Goal: Task Accomplishment & Management: Manage account settings

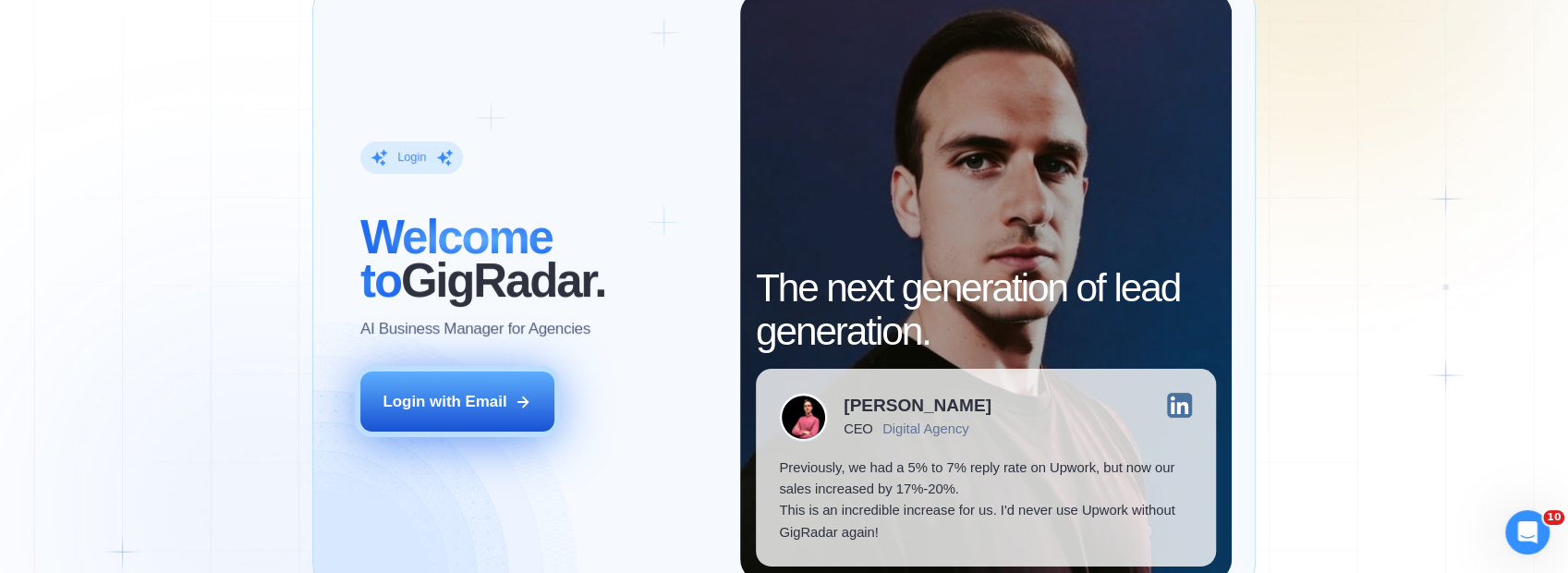
click at [495, 419] on button "Login with Email" at bounding box center [457, 402] width 194 height 61
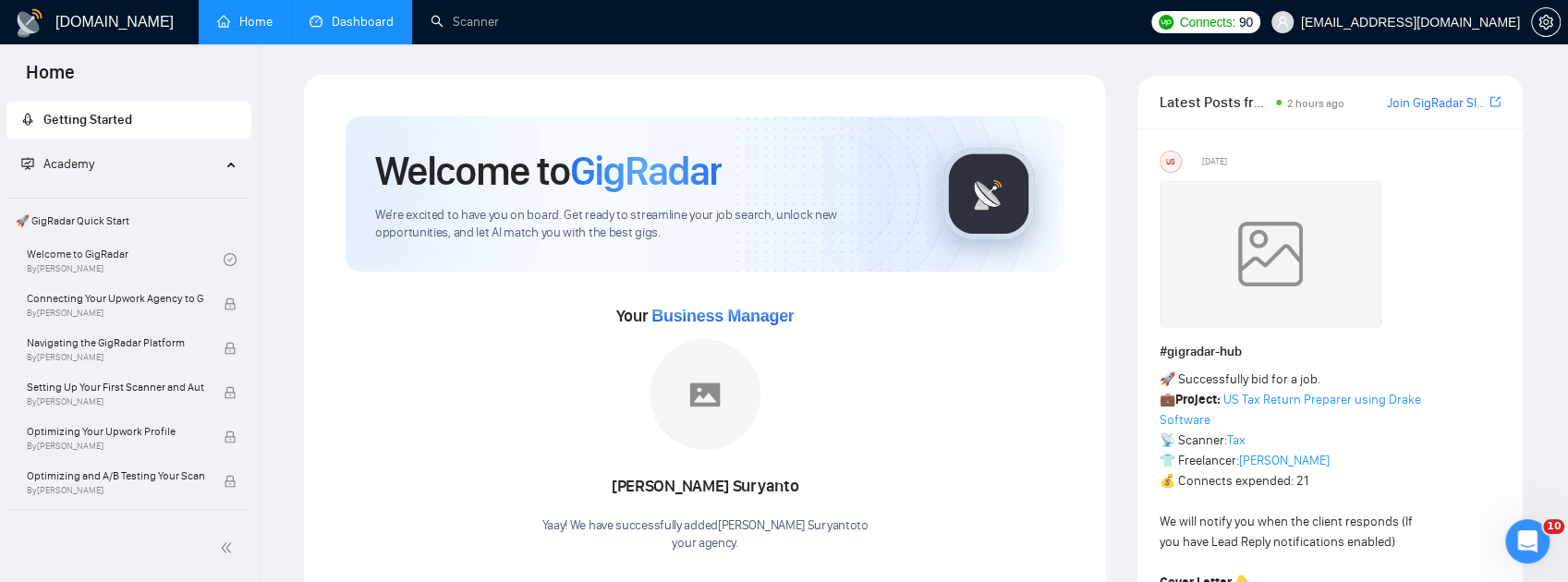
click at [354, 14] on link "Dashboard" at bounding box center [351, 21] width 84 height 15
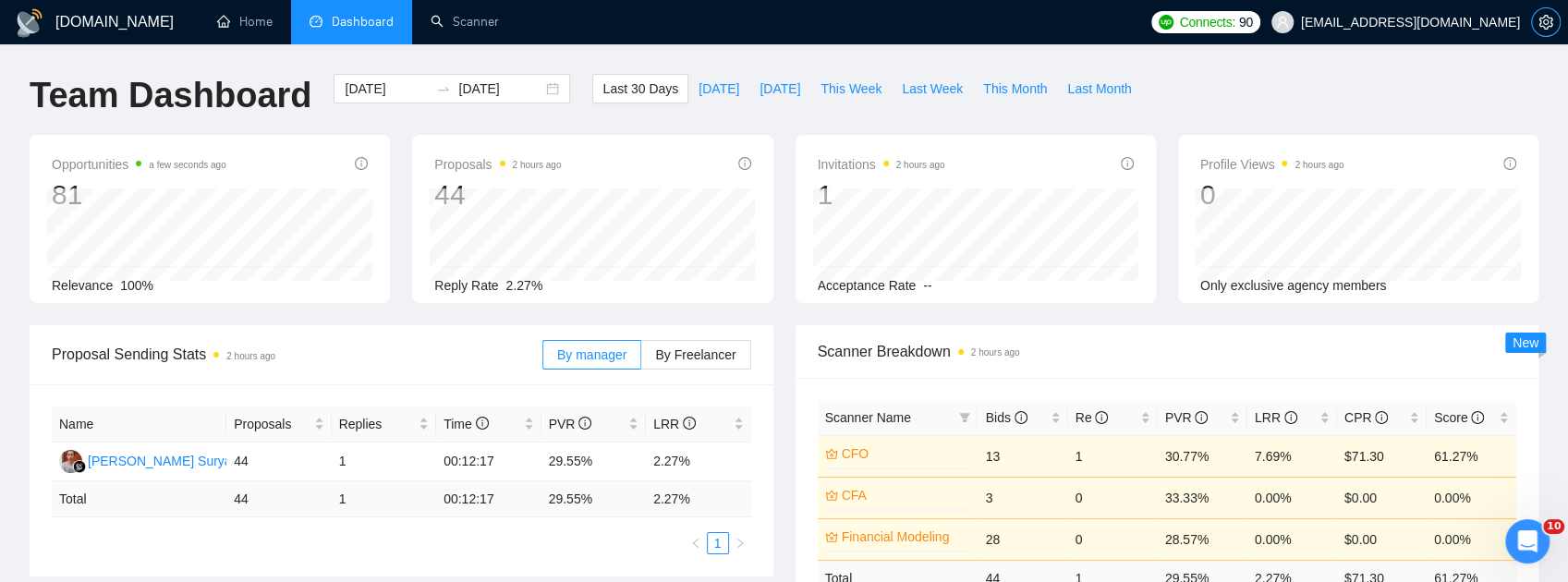
click at [1534, 16] on span "setting" at bounding box center [1546, 21] width 28 height 14
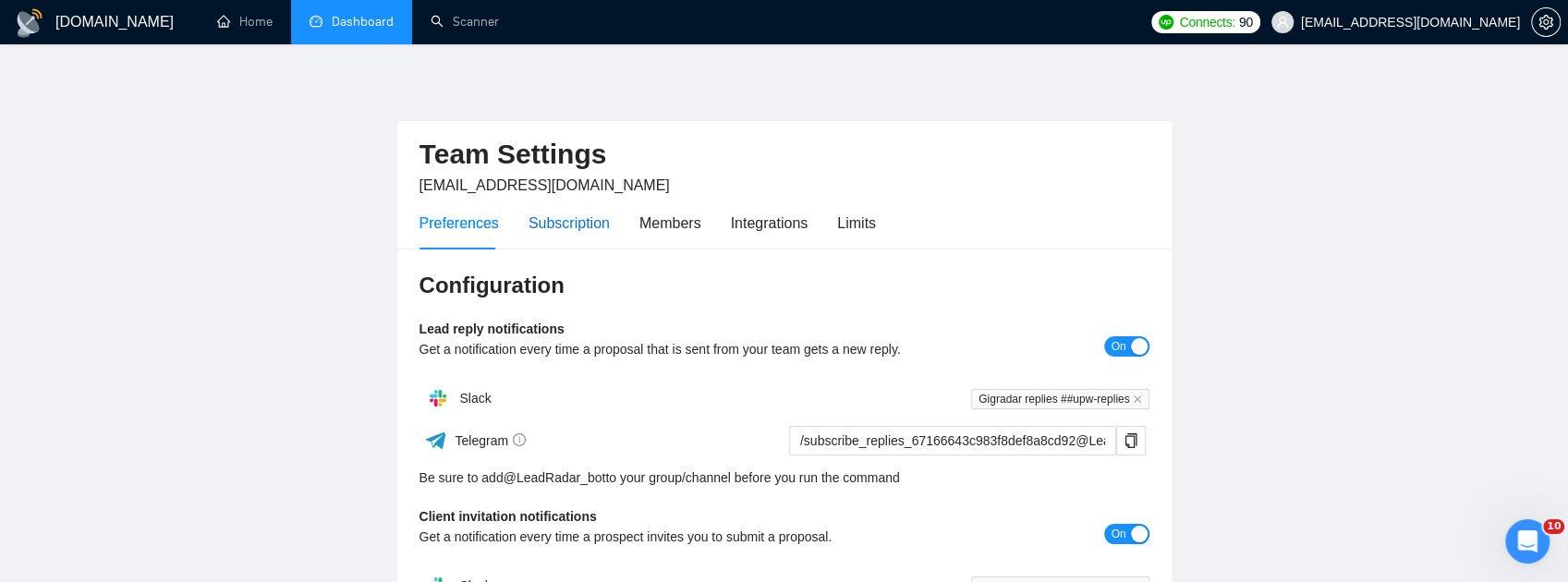
click at [539, 221] on div "Subscription" at bounding box center [569, 224] width 81 height 23
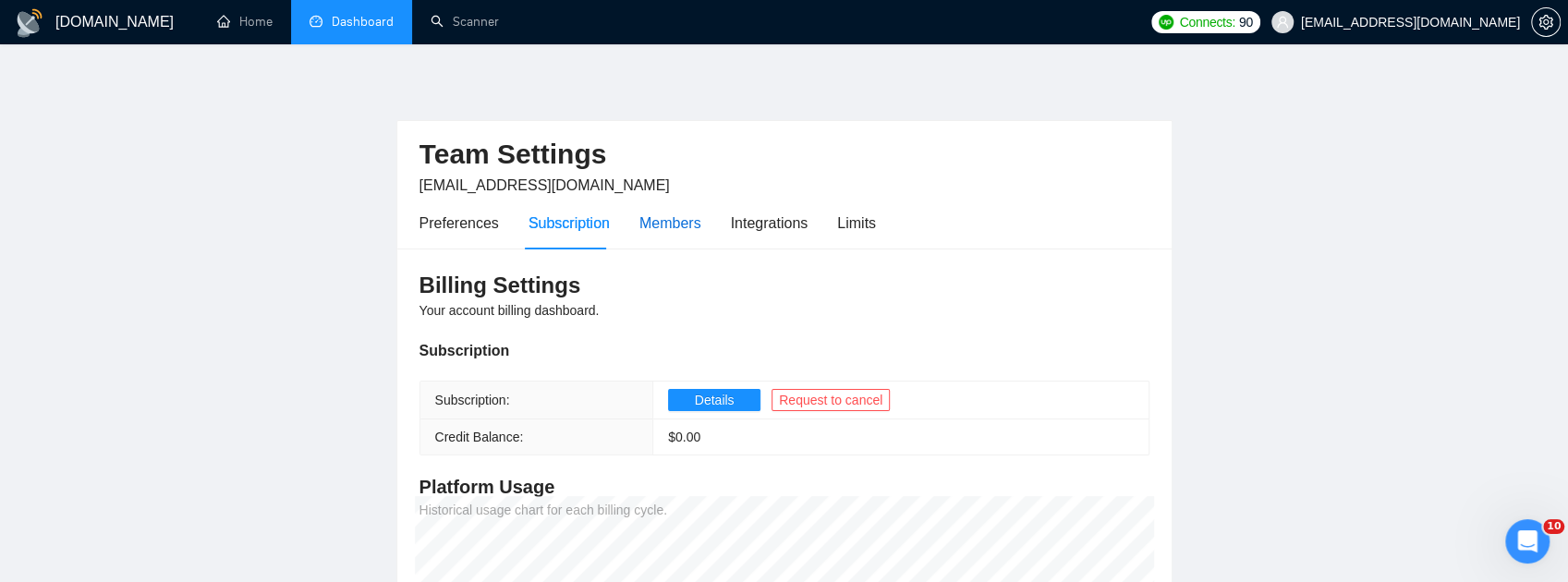
click at [678, 223] on div "Members" at bounding box center [670, 224] width 62 height 23
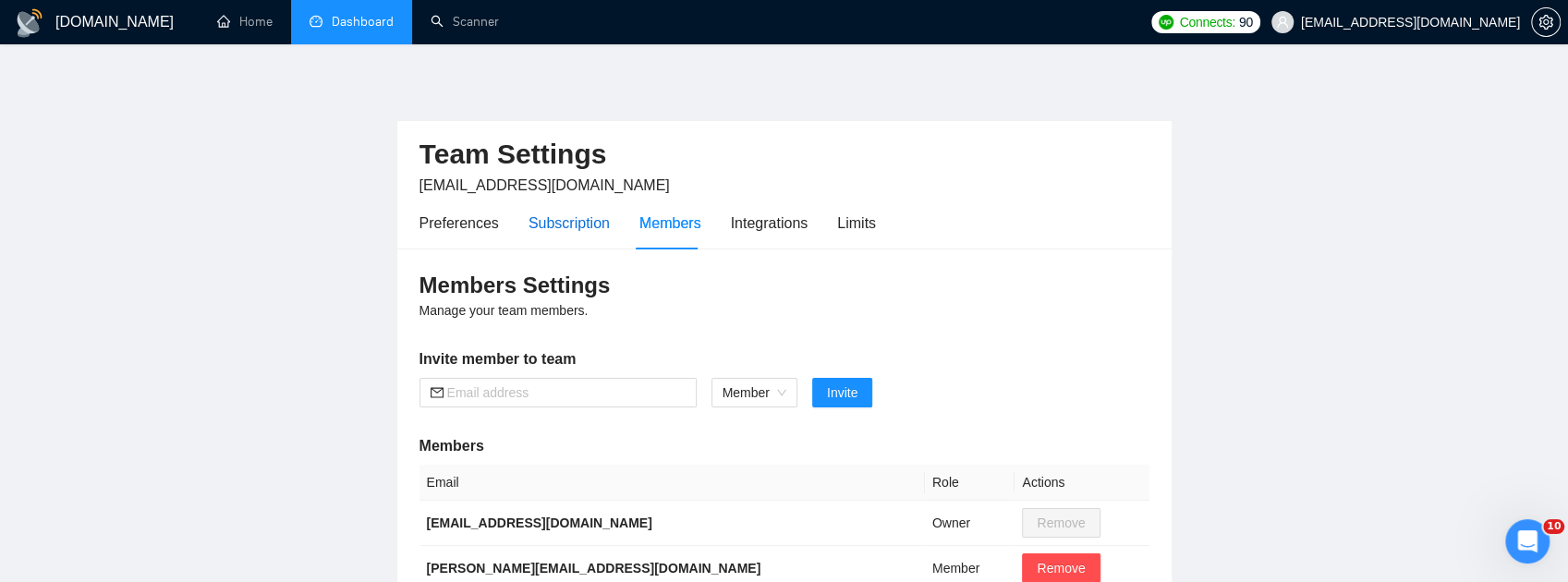
click at [576, 220] on div "Subscription" at bounding box center [569, 224] width 81 height 23
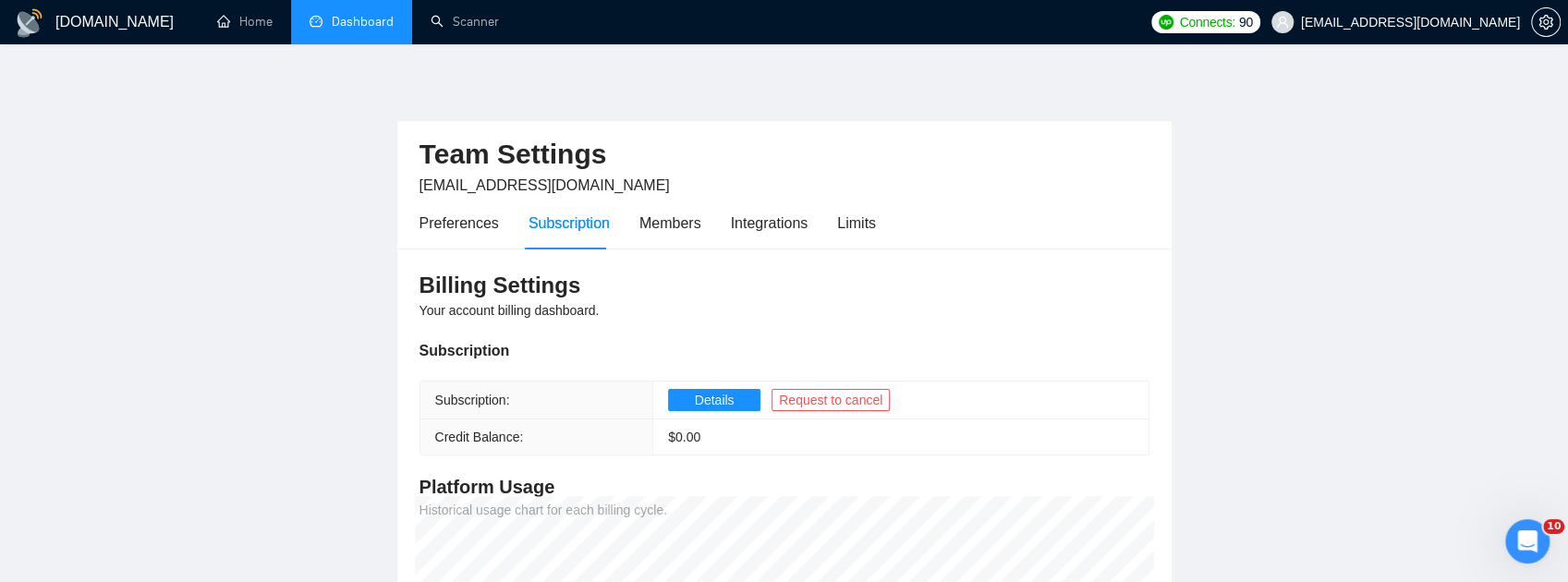
click at [696, 224] on div "Preferences Subscription Members Integrations Limits" at bounding box center [648, 223] width 457 height 53
click at [678, 225] on div "Members" at bounding box center [670, 224] width 62 height 23
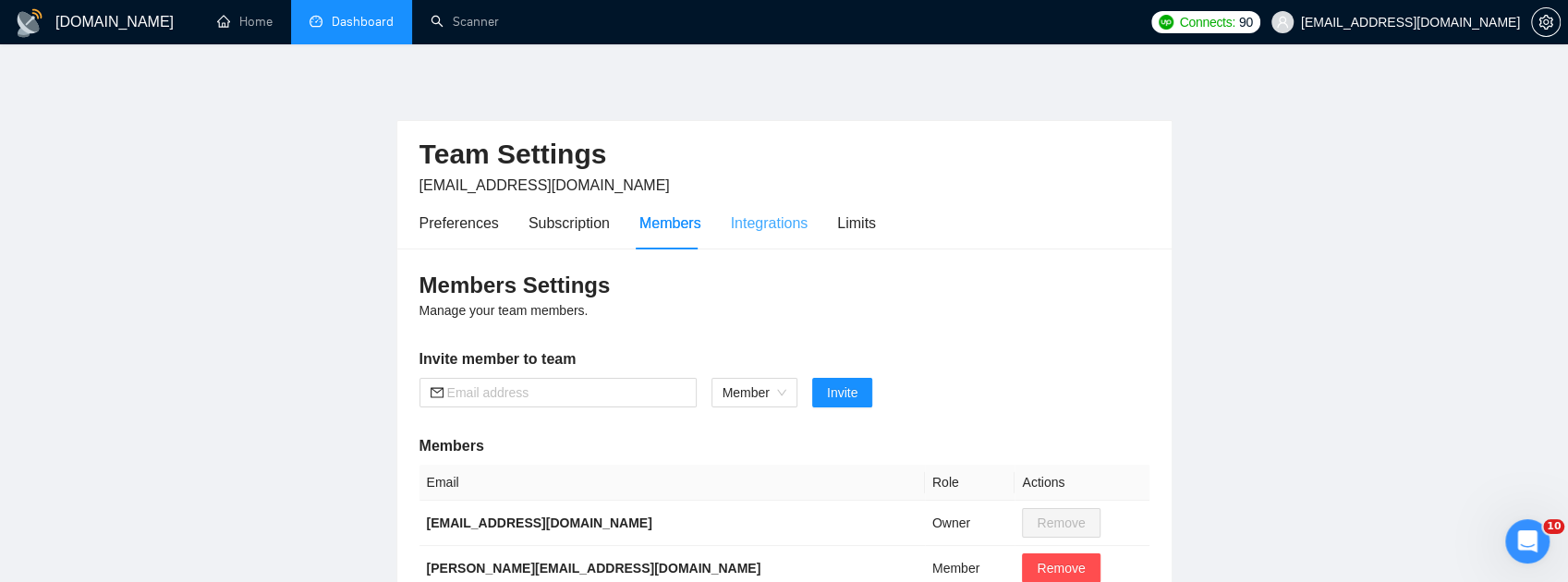
click at [771, 237] on div "Integrations" at bounding box center [770, 223] width 78 height 53
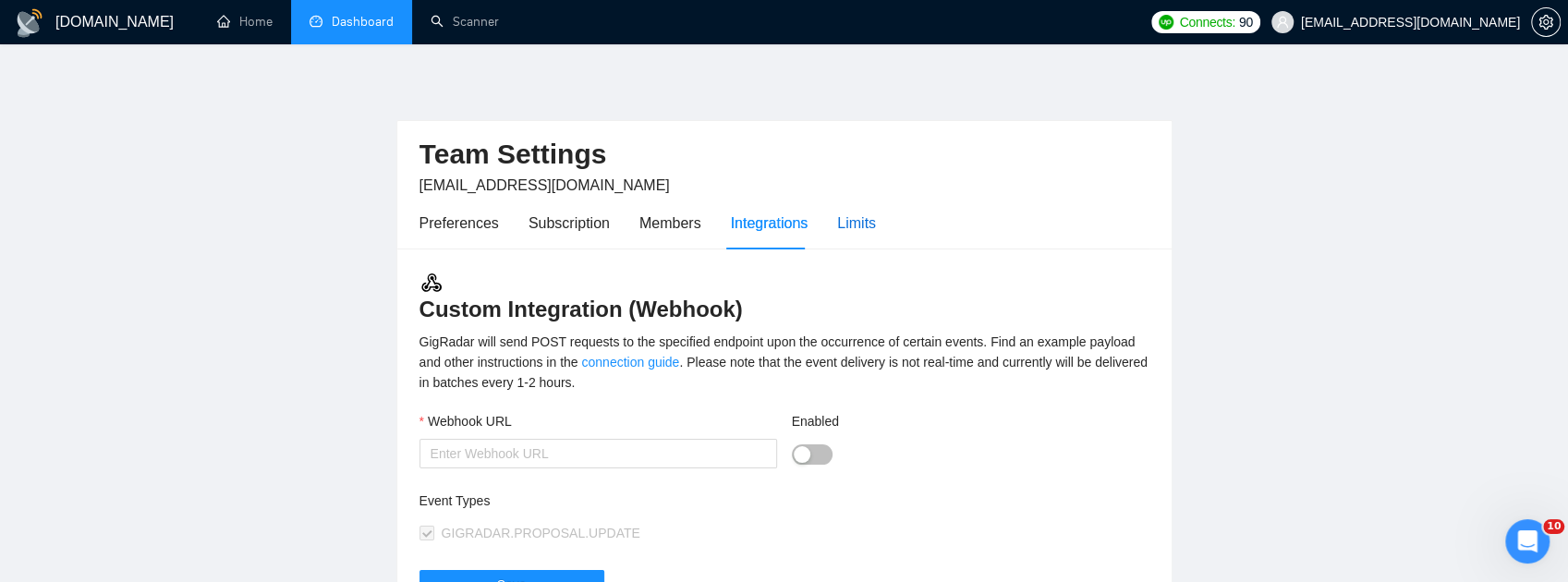
click at [843, 219] on div "Limits" at bounding box center [856, 224] width 39 height 23
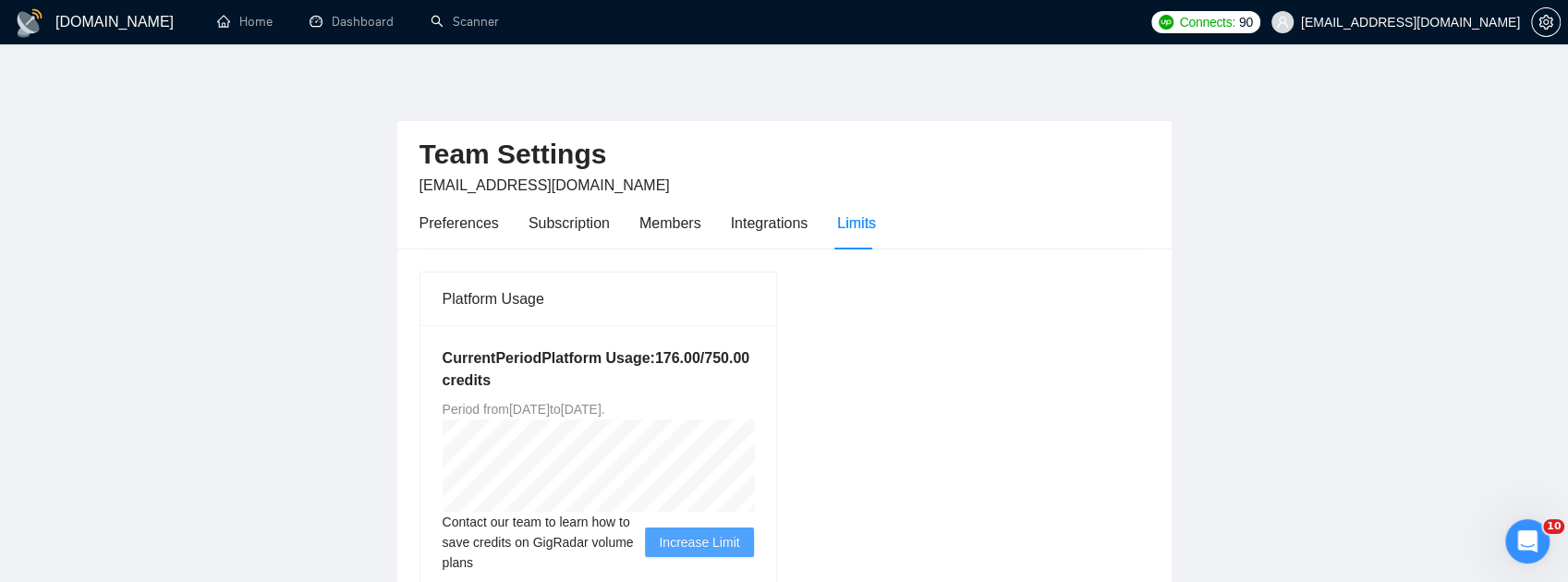
click at [504, 231] on div "Preferences Subscription Members Integrations Limits" at bounding box center [648, 223] width 457 height 53
click at [545, 224] on div "Subscription" at bounding box center [569, 224] width 81 height 23
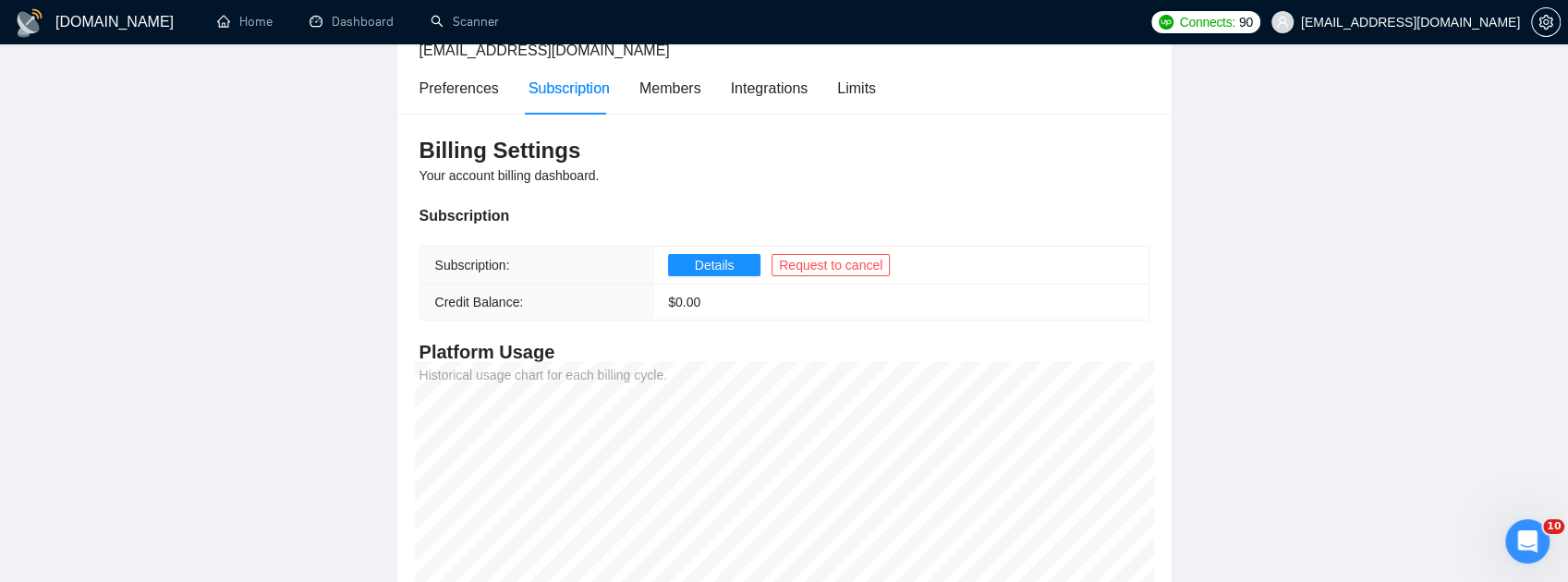
scroll to position [317, 0]
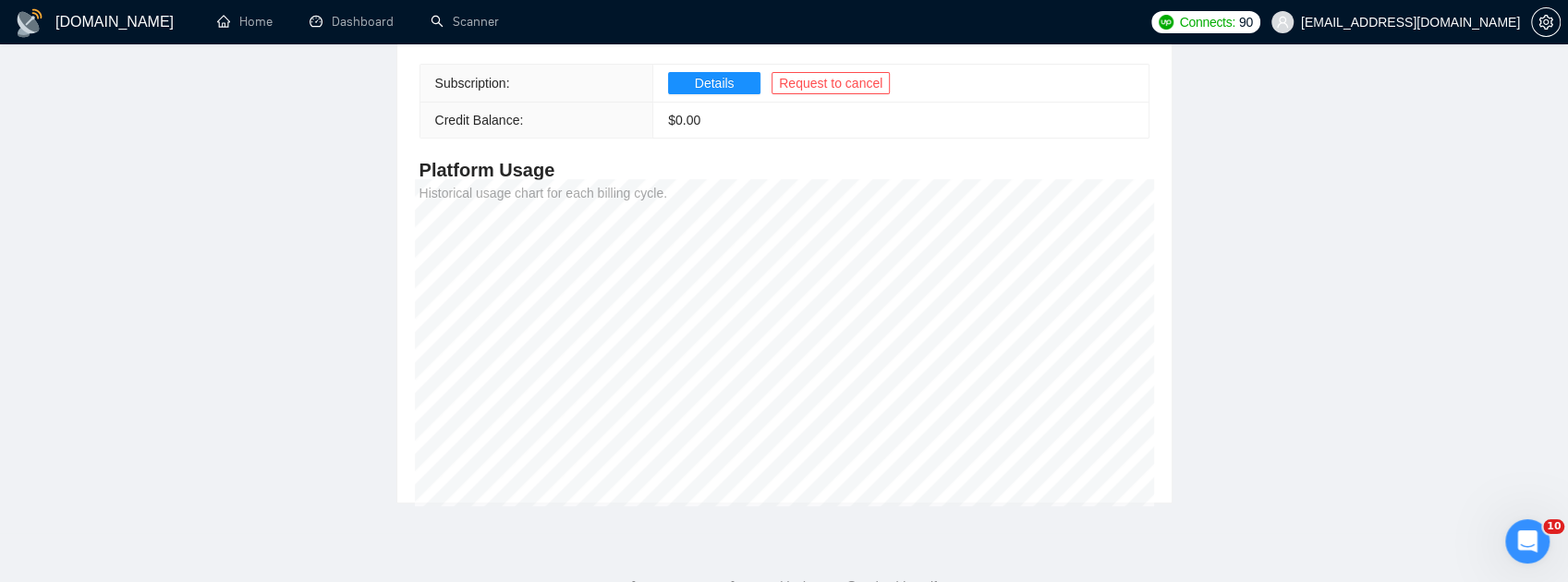
click at [704, 94] on td "Details Request to cancel" at bounding box center [901, 83] width 495 height 38
click at [708, 85] on span "Details" at bounding box center [715, 83] width 39 height 20
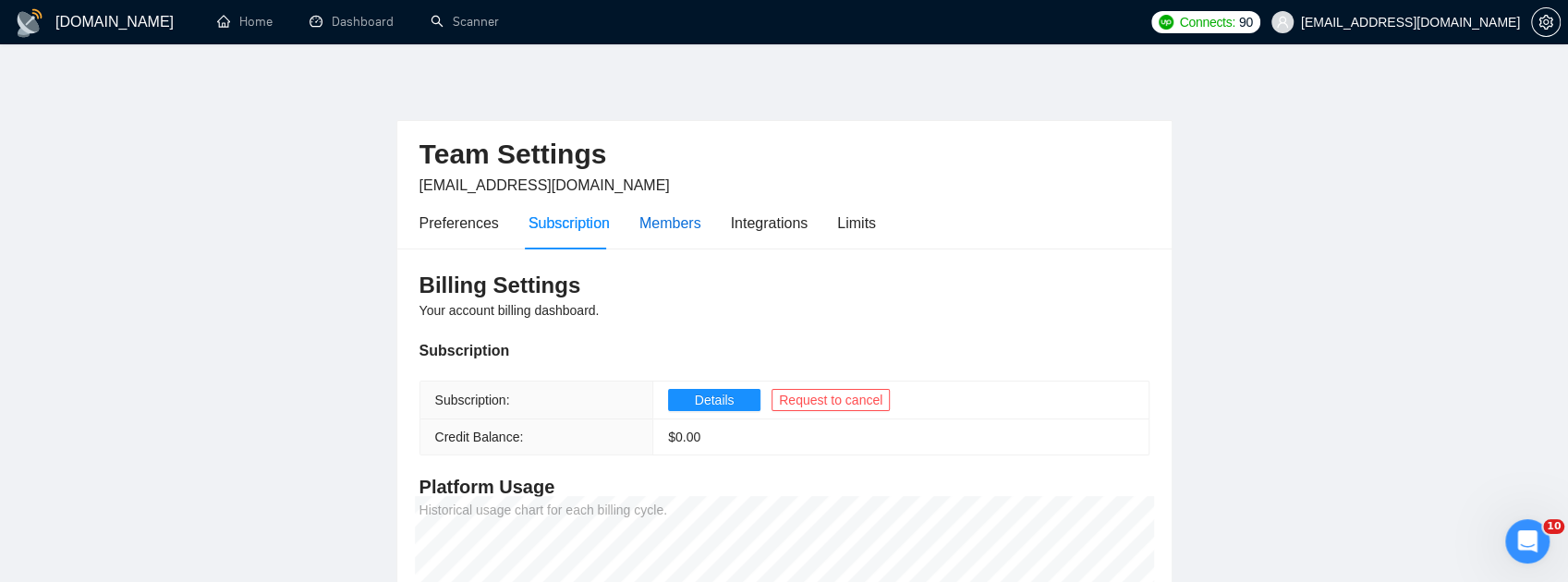
click at [676, 225] on div "Members" at bounding box center [670, 224] width 62 height 23
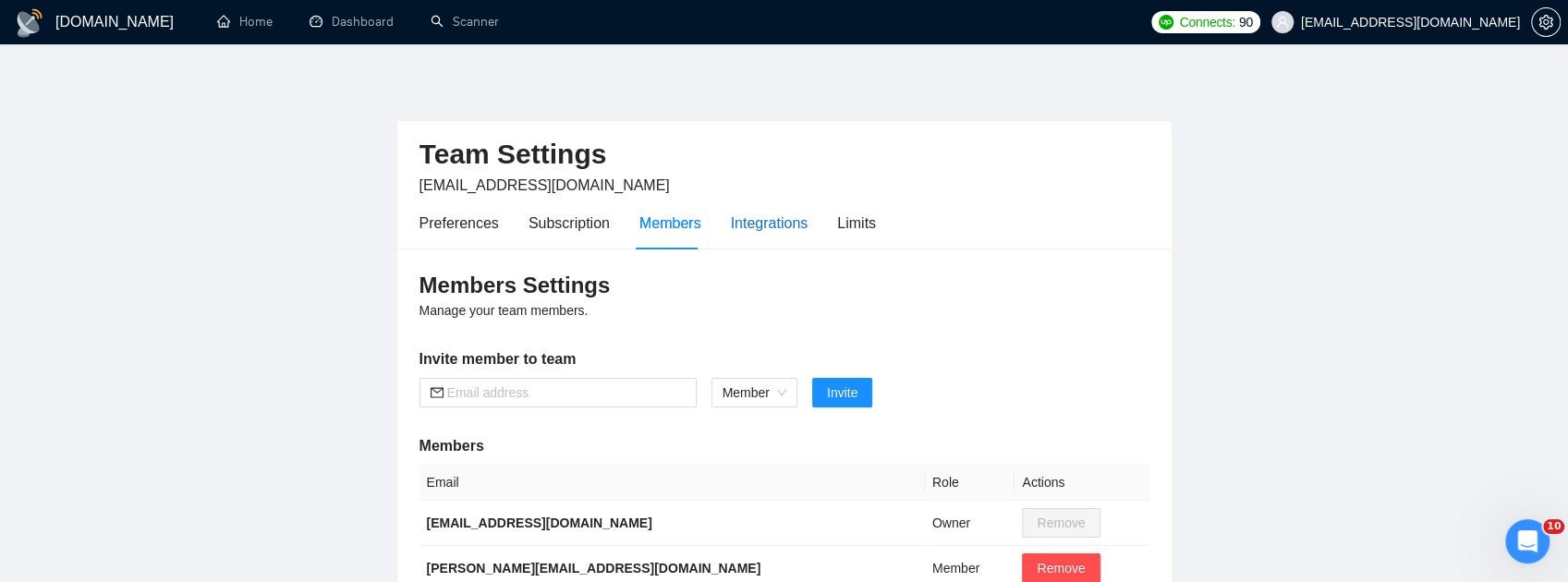
click at [759, 224] on div "Integrations" at bounding box center [770, 224] width 78 height 23
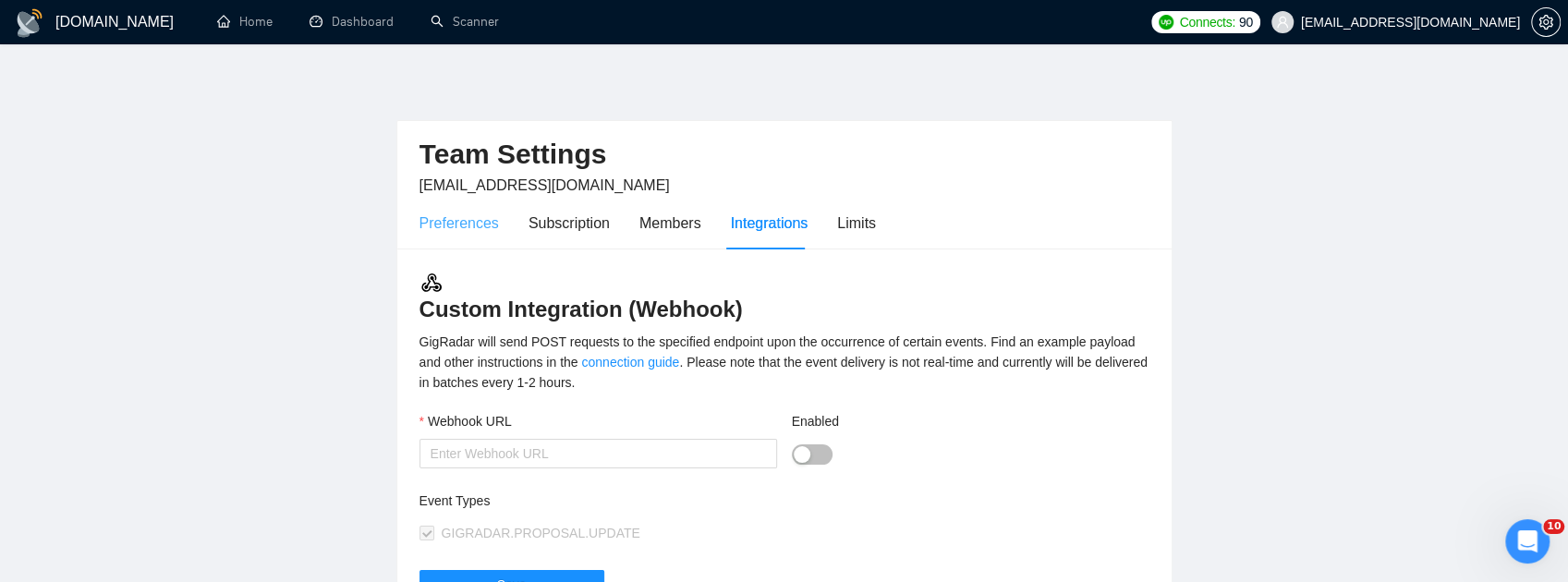
click at [449, 248] on div "Preferences" at bounding box center [459, 223] width 80 height 53
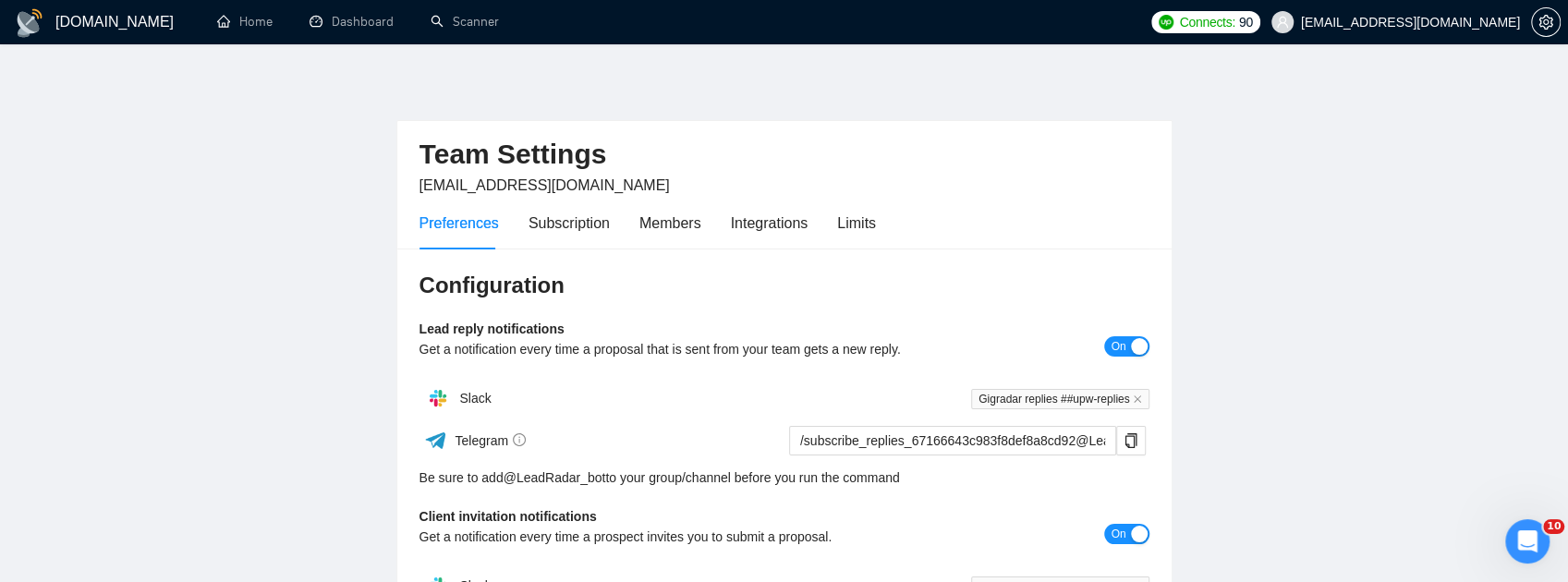
click at [455, 235] on div "Preferences" at bounding box center [459, 223] width 80 height 53
click at [260, 19] on link "Home" at bounding box center [245, 21] width 56 height 15
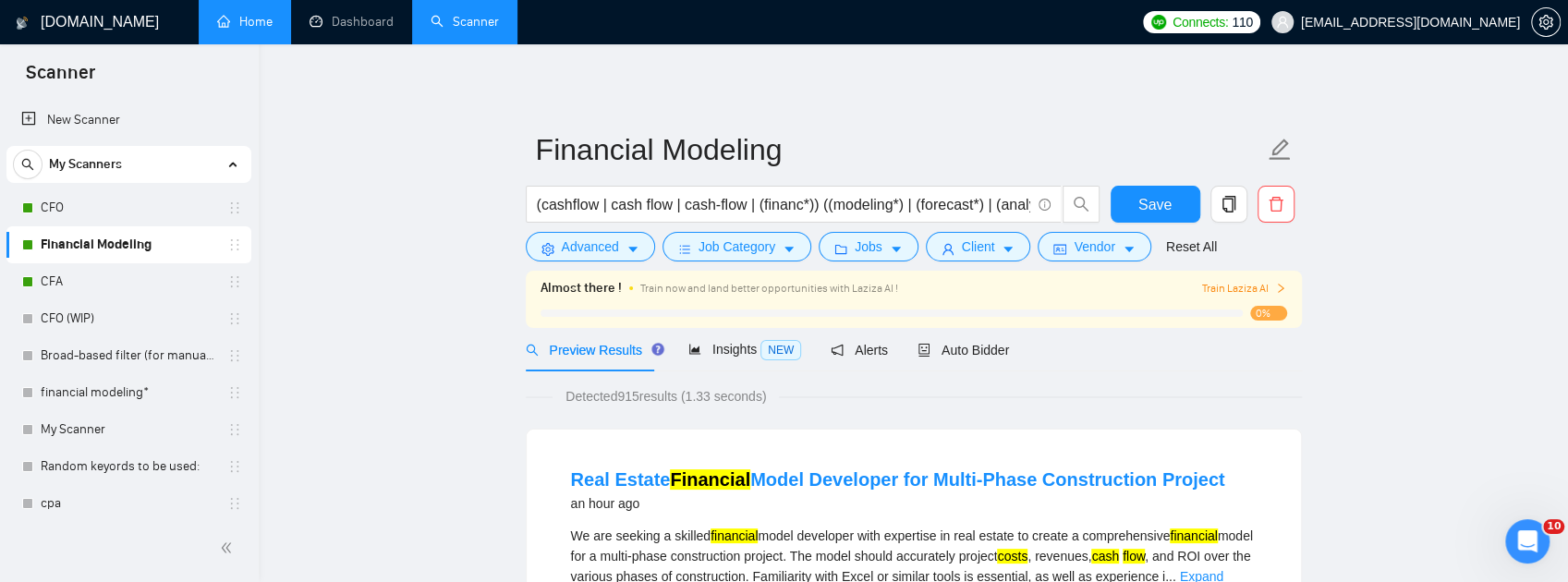
click at [257, 16] on link "Home" at bounding box center [245, 21] width 56 height 15
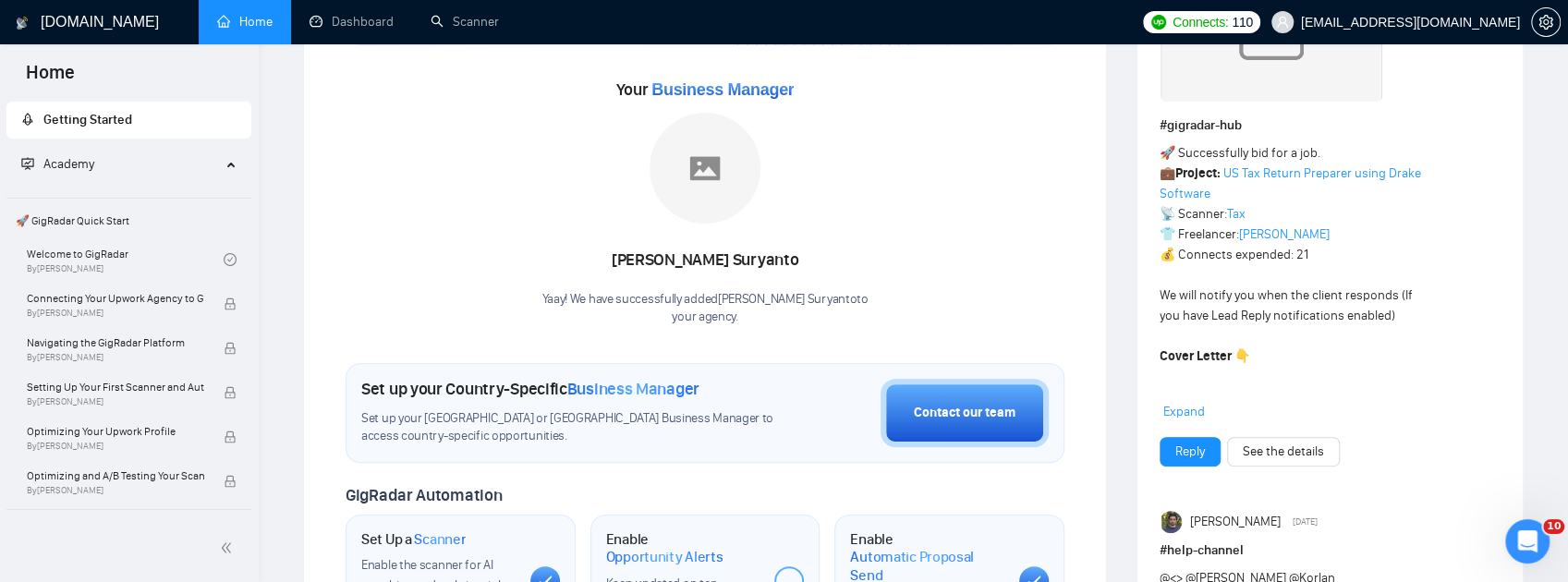
scroll to position [307, 0]
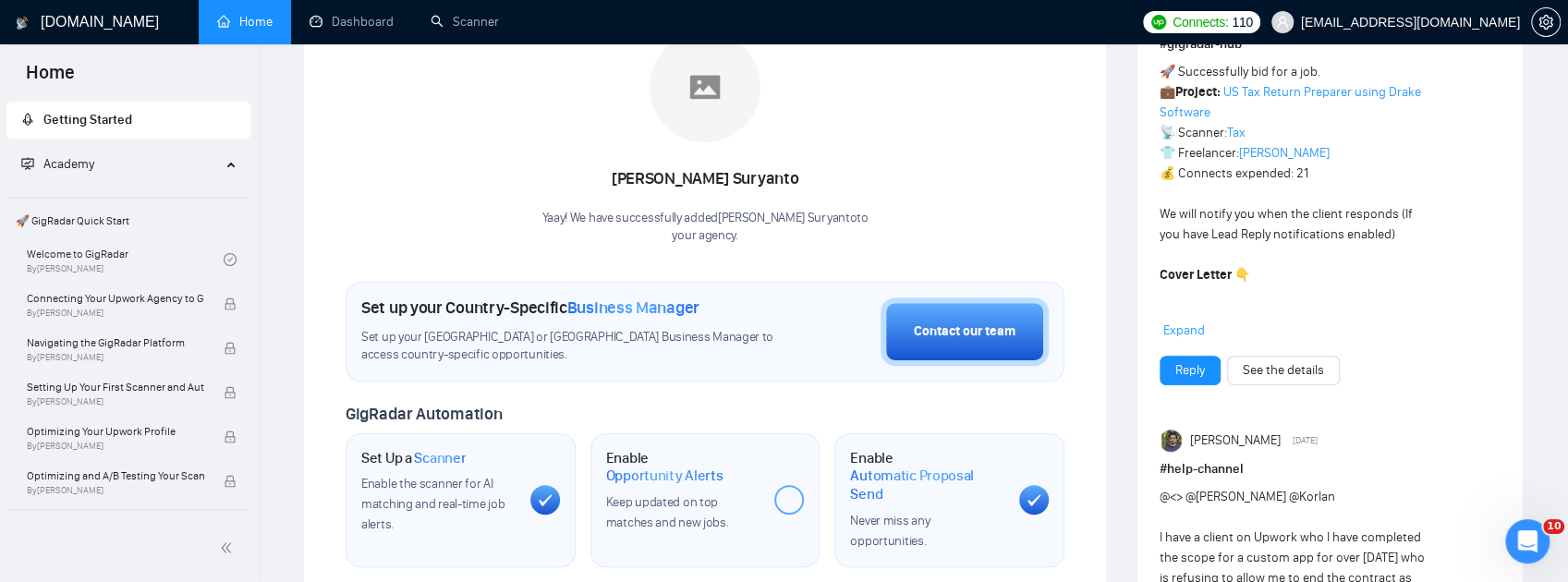
click at [1185, 334] on span "Expand" at bounding box center [1184, 331] width 41 height 15
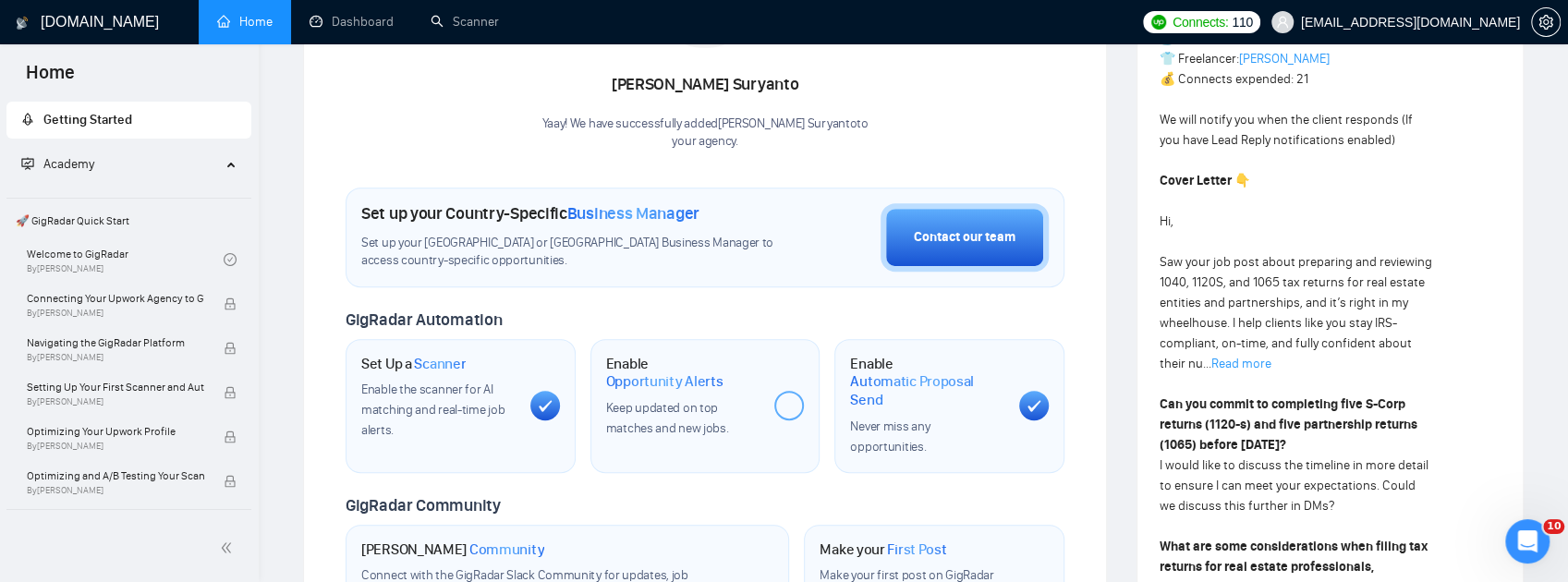
scroll to position [555, 0]
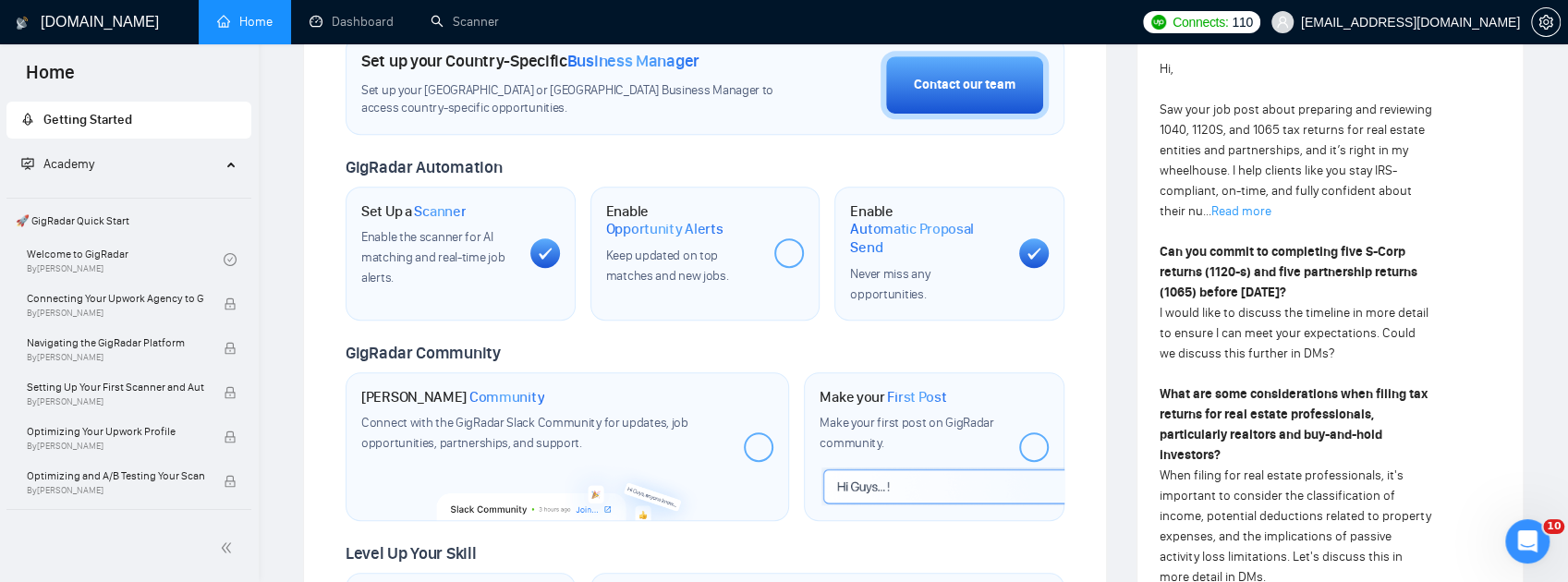
click at [1271, 219] on link "Read more" at bounding box center [1241, 211] width 60 height 15
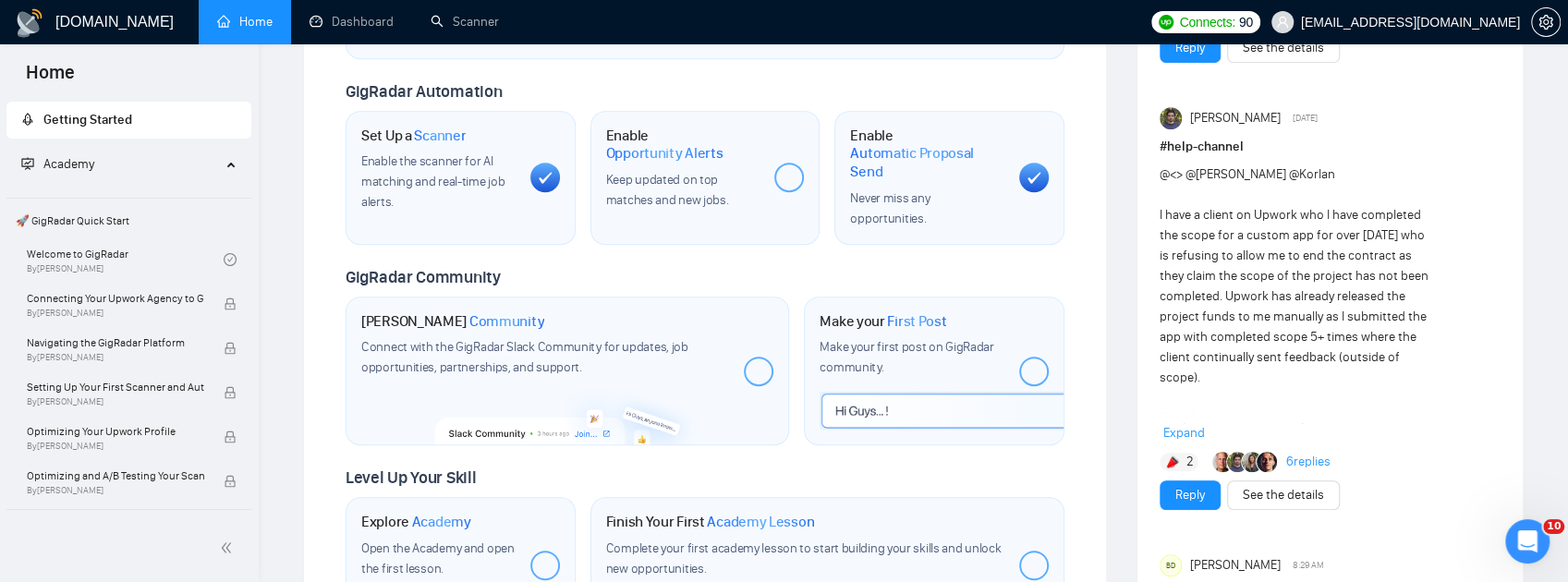
scroll to position [677, 0]
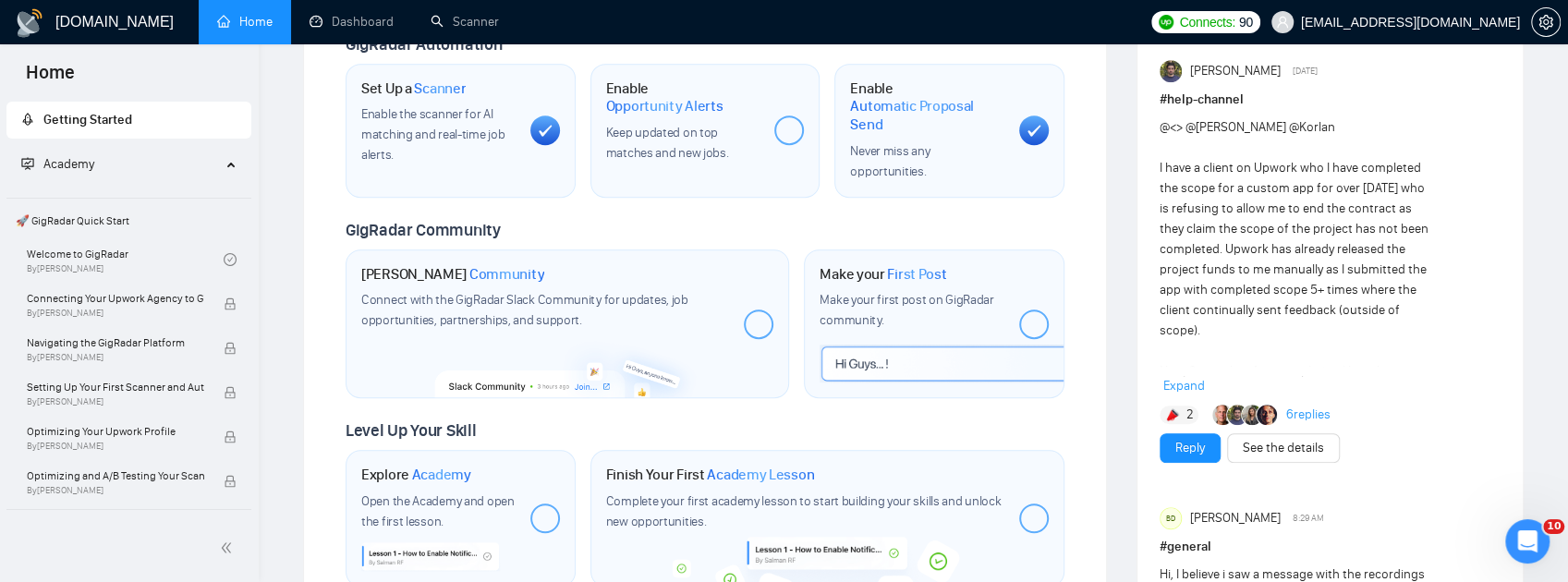
click at [1195, 394] on span "Expand" at bounding box center [1184, 385] width 41 height 15
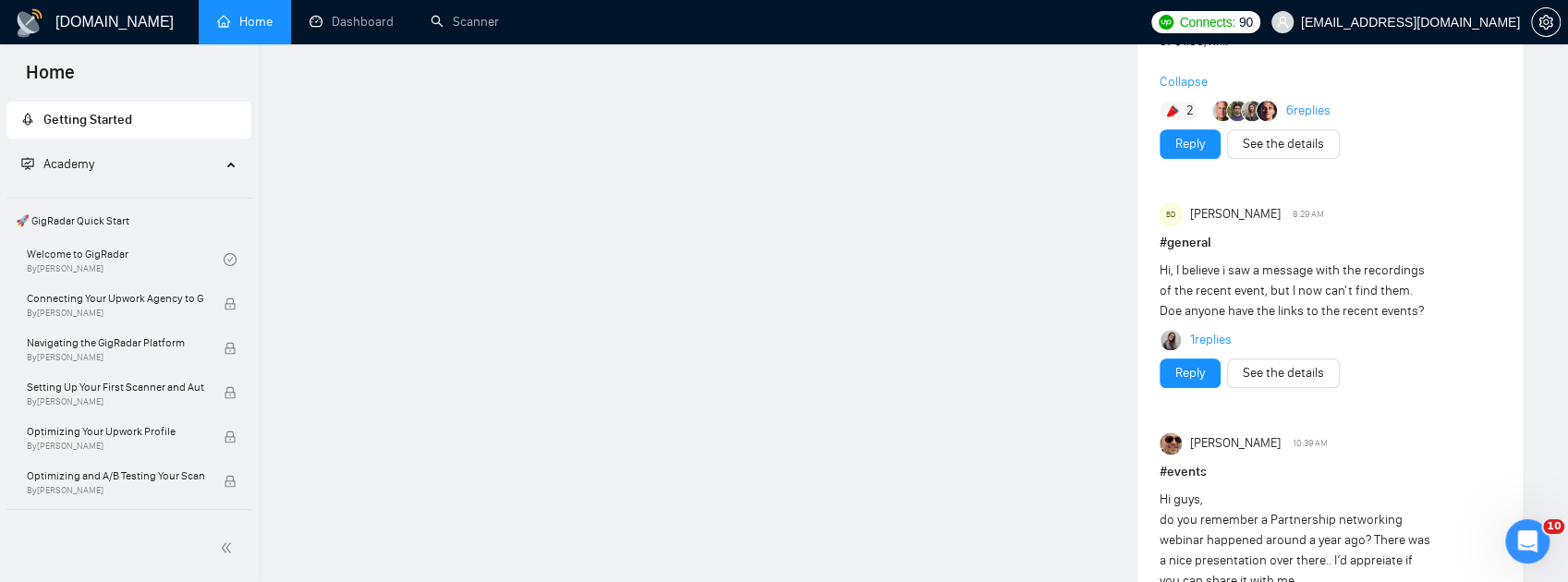
scroll to position [1356, 0]
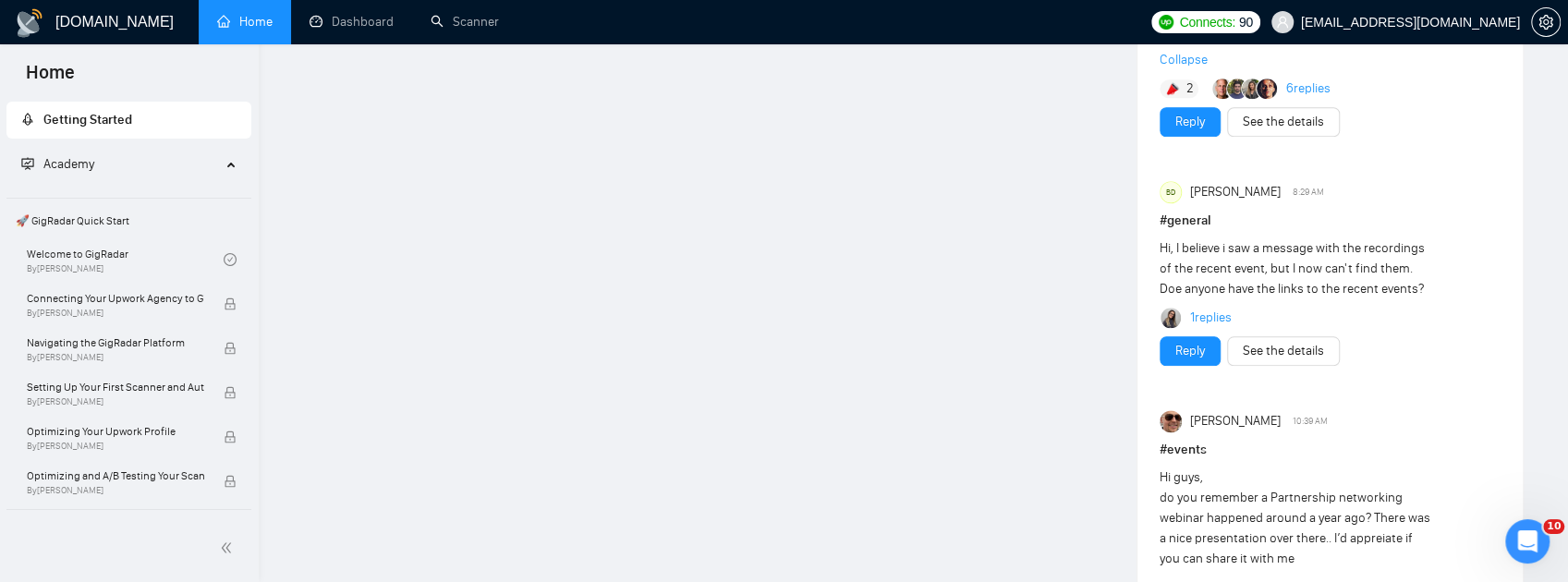
click at [1317, 98] on link "6 replies" at bounding box center [1309, 89] width 44 height 18
